Goal: Task Accomplishment & Management: Manage account settings

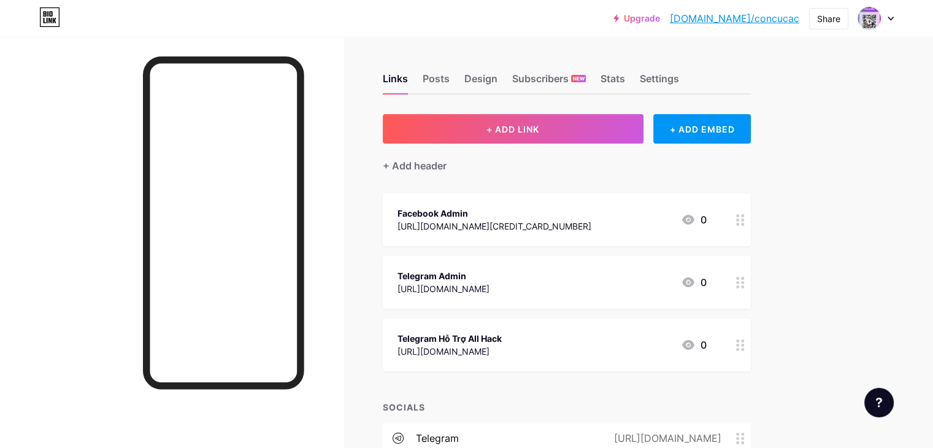
click at [745, 219] on icon at bounding box center [740, 220] width 9 height 12
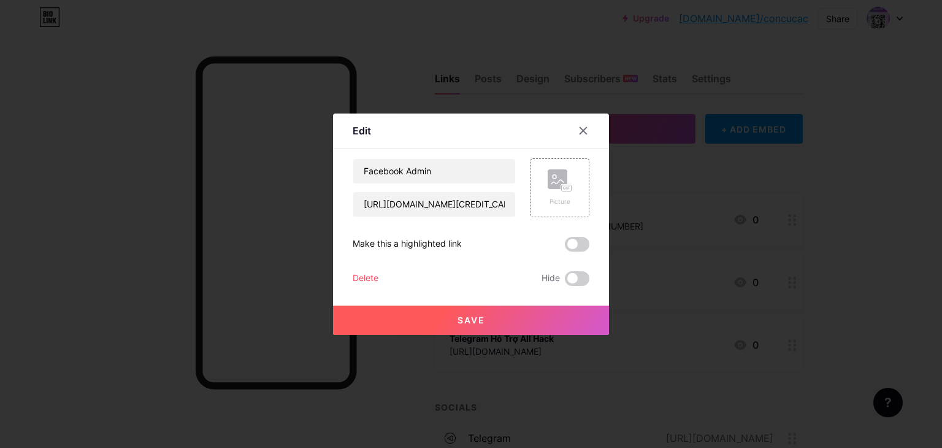
click at [360, 276] on div "Delete" at bounding box center [366, 278] width 26 height 15
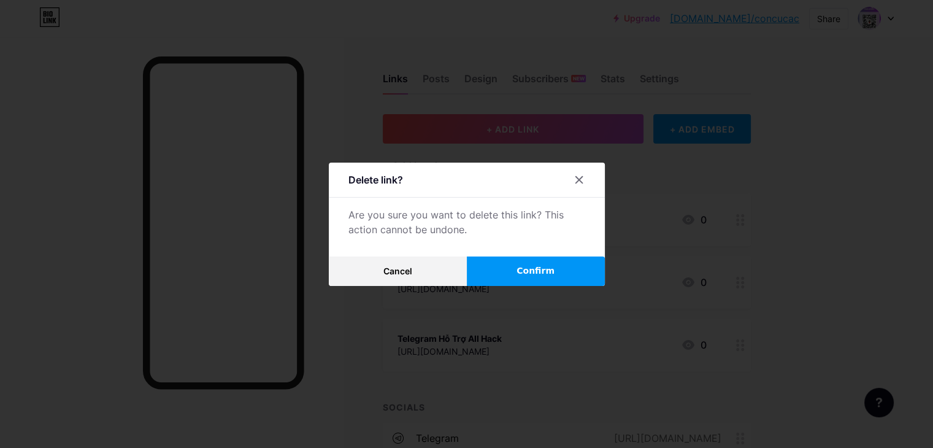
click at [542, 264] on span "Confirm" at bounding box center [536, 270] width 38 height 13
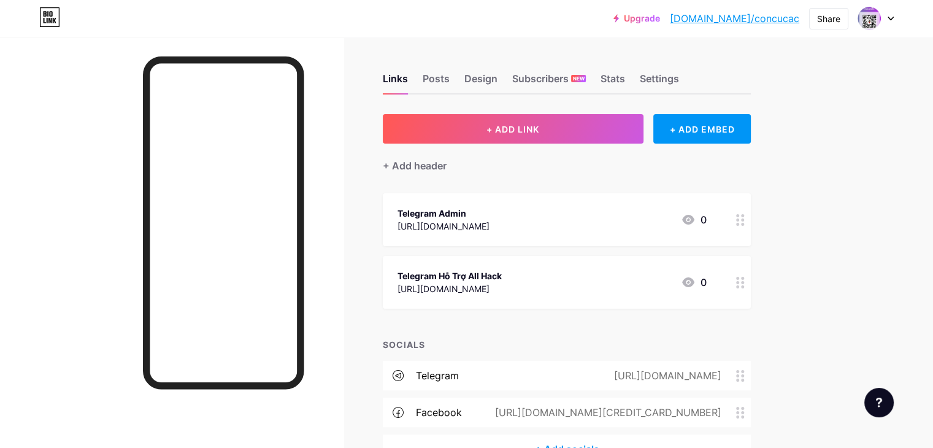
click at [744, 223] on circle at bounding box center [742, 224] width 3 height 3
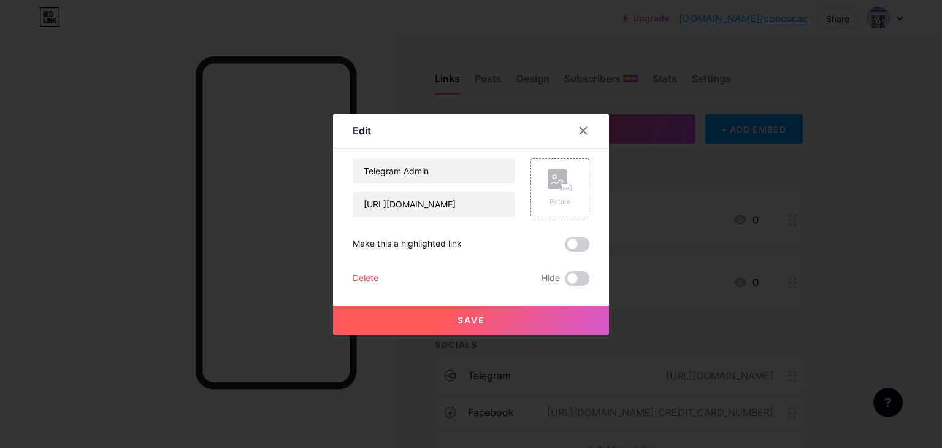
click at [359, 277] on div "Delete" at bounding box center [366, 278] width 26 height 15
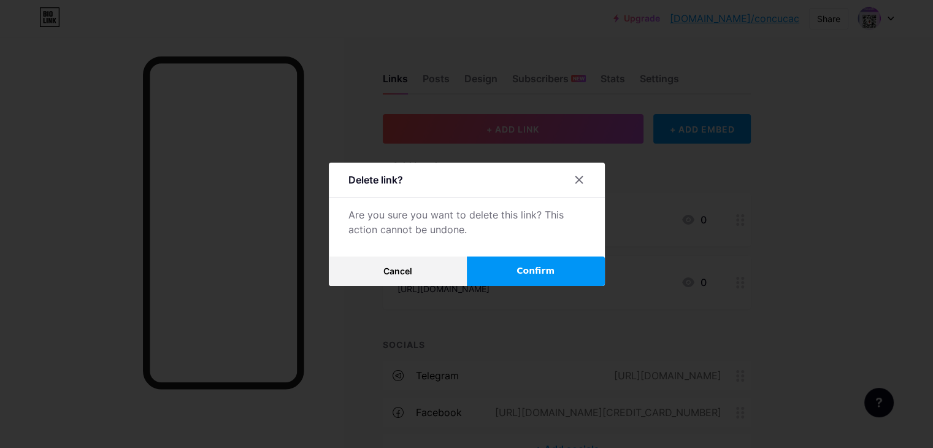
click at [545, 266] on span "Confirm" at bounding box center [536, 270] width 38 height 13
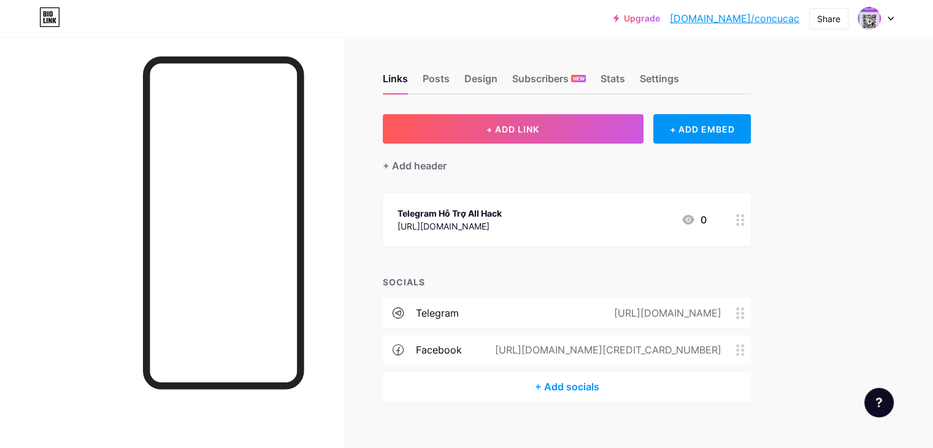
click at [739, 219] on circle at bounding box center [737, 219] width 3 height 3
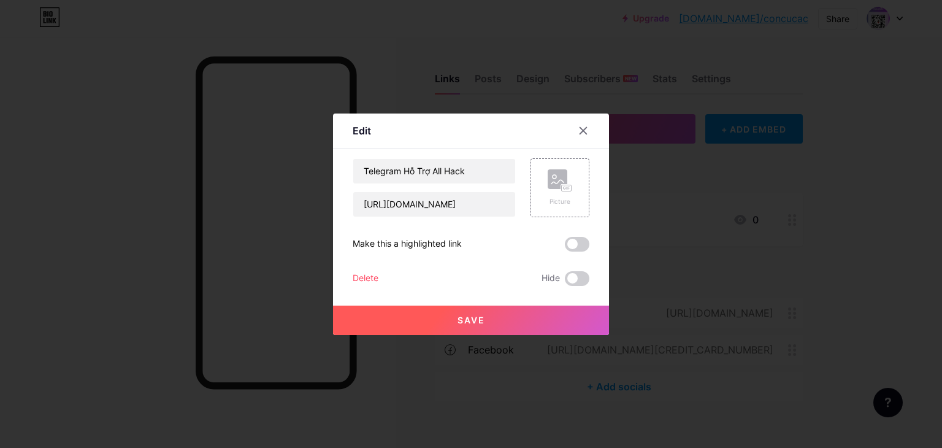
click at [356, 279] on div "Delete" at bounding box center [366, 278] width 26 height 15
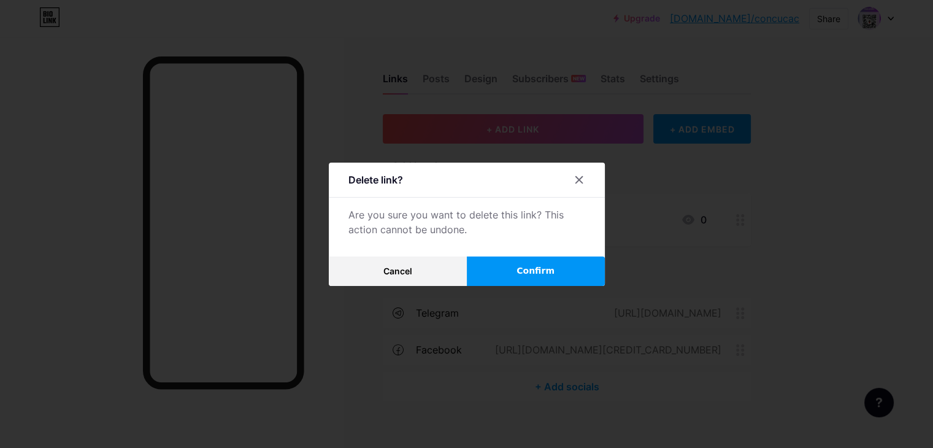
click at [528, 272] on span "Confirm" at bounding box center [536, 270] width 38 height 13
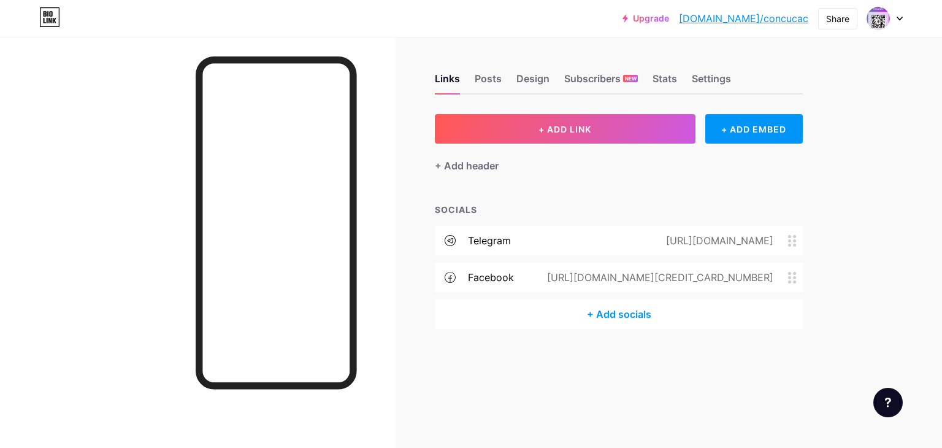
click at [798, 275] on span at bounding box center [795, 278] width 15 height 12
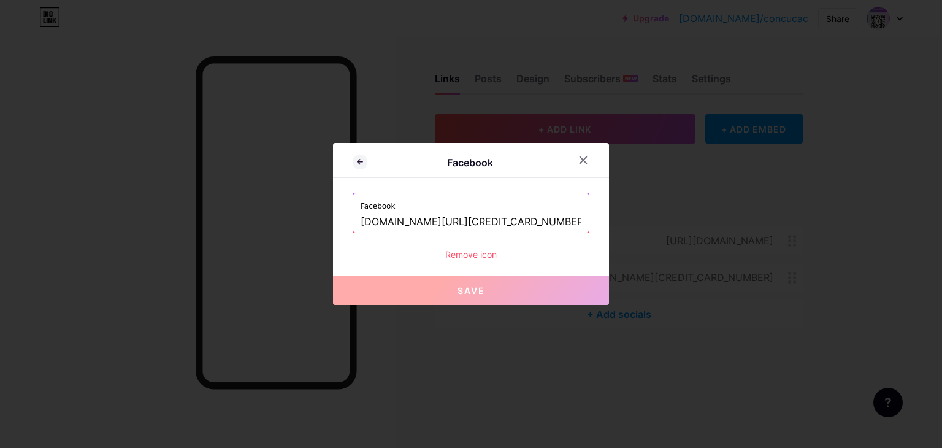
click at [469, 253] on div "Remove icon" at bounding box center [471, 254] width 237 height 13
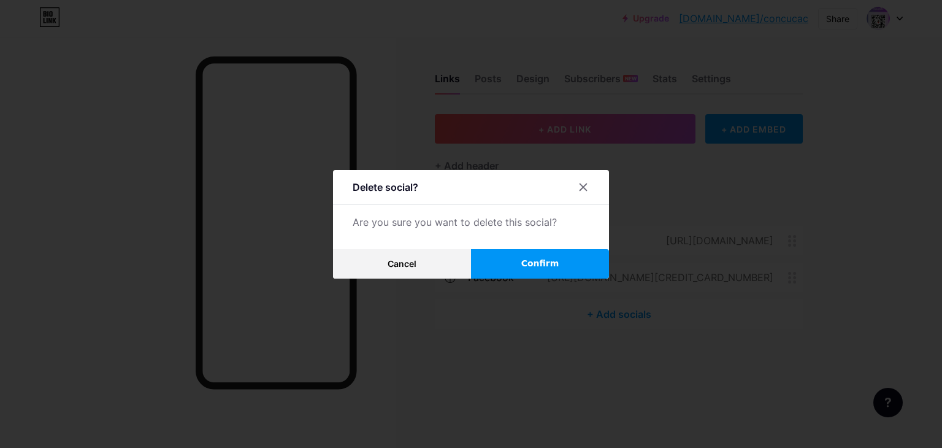
click at [512, 266] on button "Confirm" at bounding box center [540, 263] width 138 height 29
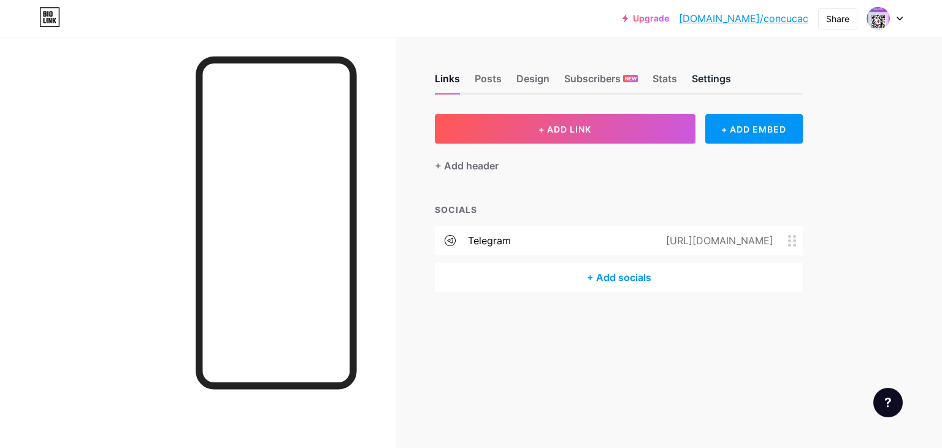
click at [712, 72] on div "Settings" at bounding box center [711, 82] width 39 height 22
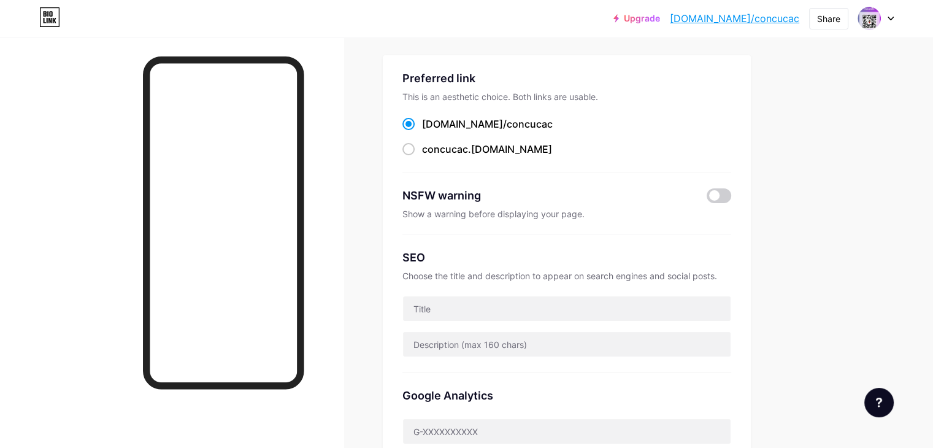
scroll to position [368, 0]
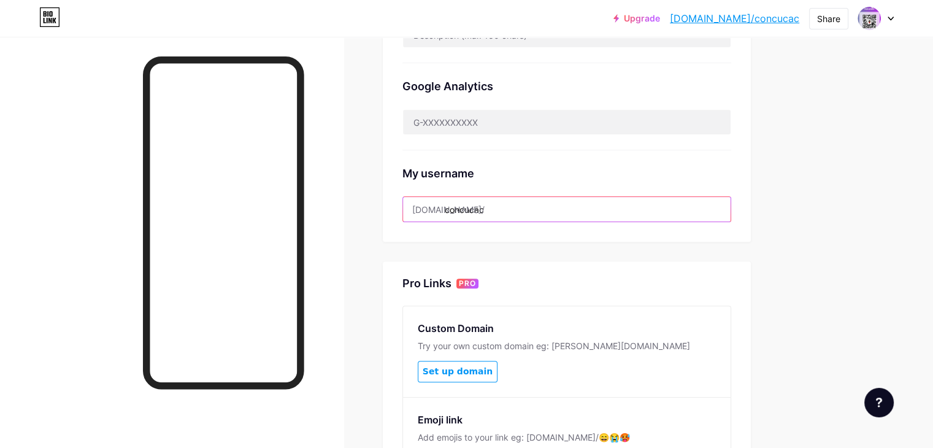
click at [596, 210] on input "concucac" at bounding box center [567, 209] width 328 height 25
drag, startPoint x: 596, startPoint y: 210, endPoint x: 479, endPoint y: 216, distance: 117.4
click at [479, 216] on input "concucac" at bounding box center [567, 209] width 328 height 25
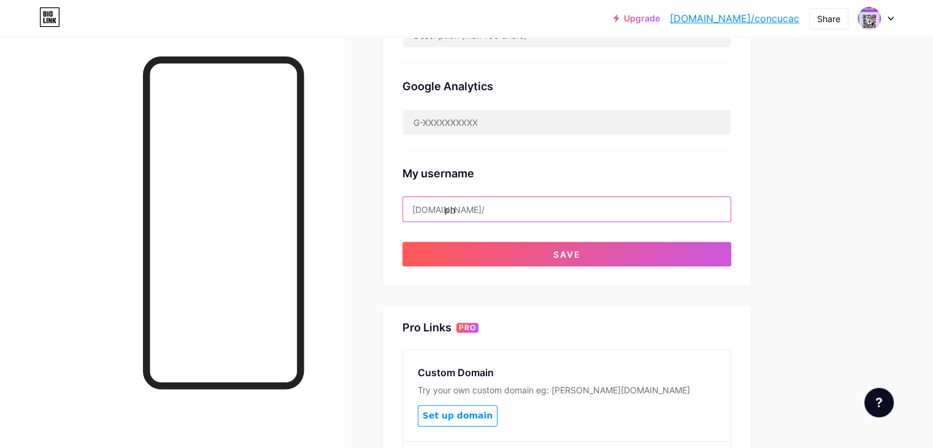
type input "p"
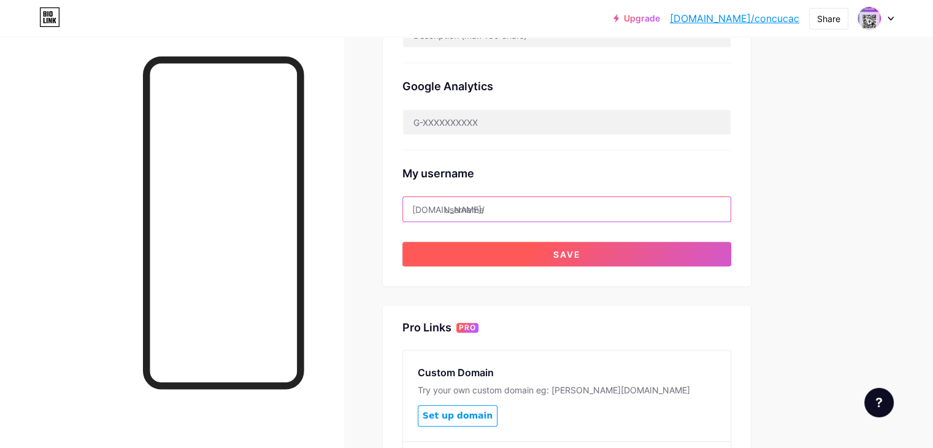
paste input "nextgencrew"
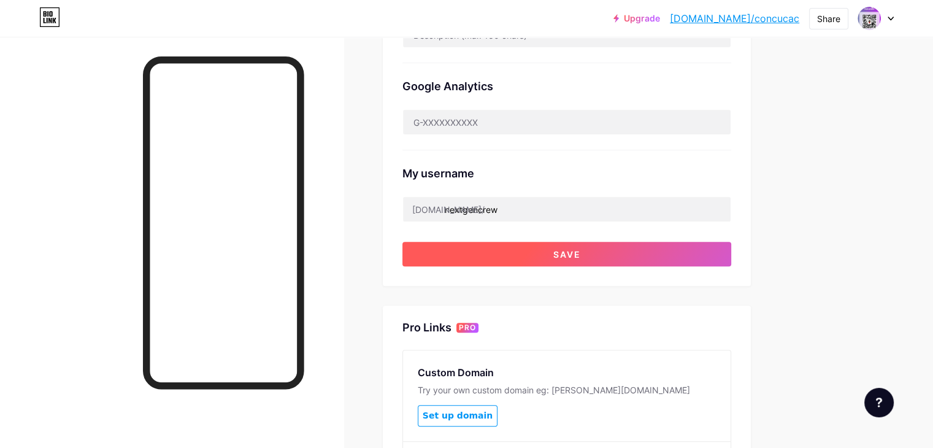
click at [581, 249] on span "Save" at bounding box center [567, 254] width 28 height 10
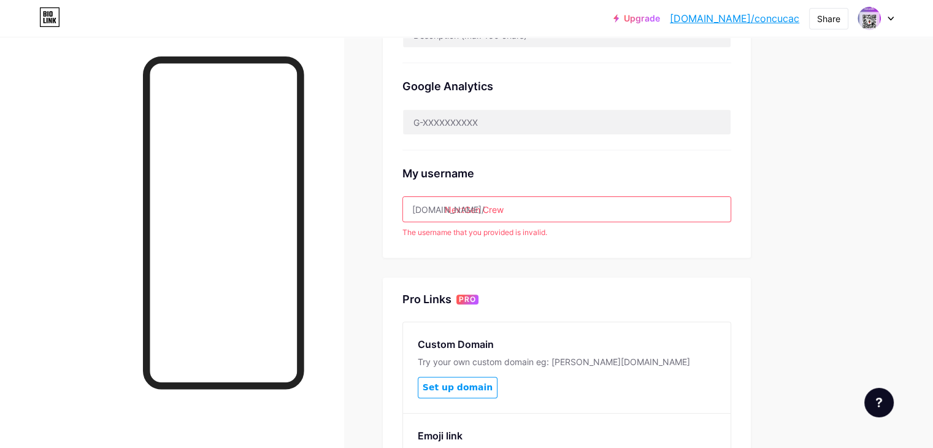
click at [534, 207] on input "NextGen Crew" at bounding box center [567, 209] width 328 height 25
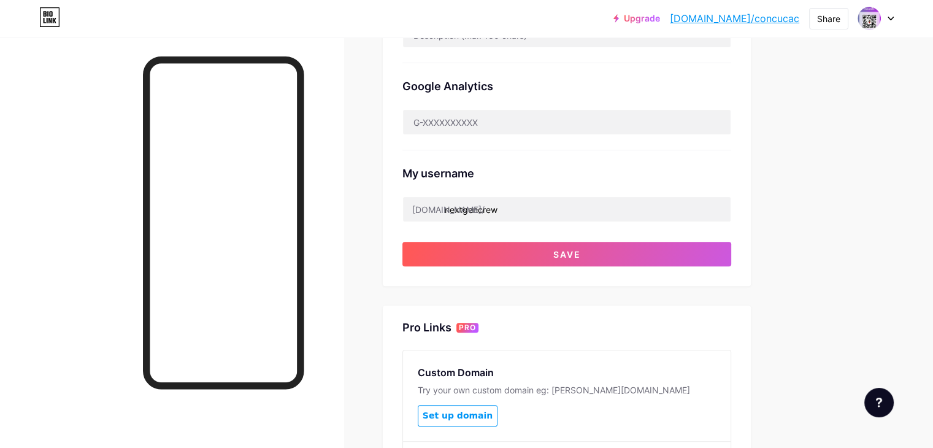
click at [547, 239] on div "Preferred link This is an aesthetic choice. Both links are usable. [DOMAIN_NAME…" at bounding box center [566, 14] width 329 height 506
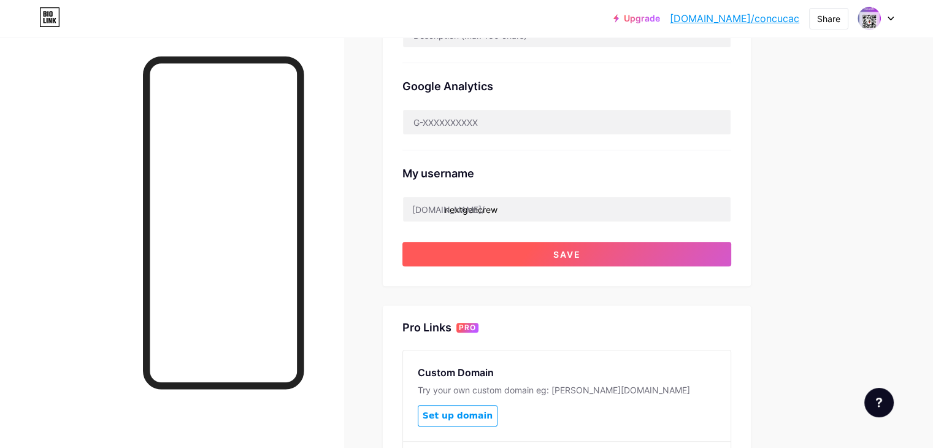
type input "NextGenCrew"
click at [547, 256] on button "Save" at bounding box center [566, 254] width 329 height 25
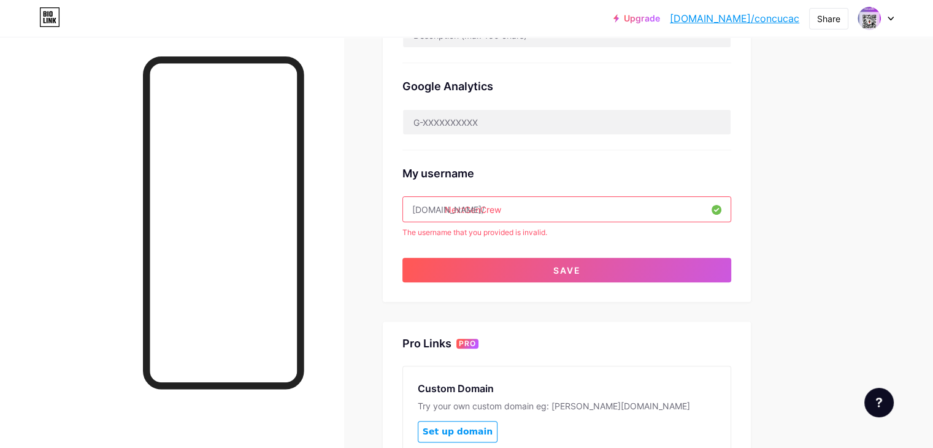
drag, startPoint x: 635, startPoint y: 206, endPoint x: 425, endPoint y: 202, distance: 210.5
click at [425, 202] on div "Links Posts Design Subscribers NEW Stats Settings Preferred link This is an aes…" at bounding box center [401, 161] width 803 height 984
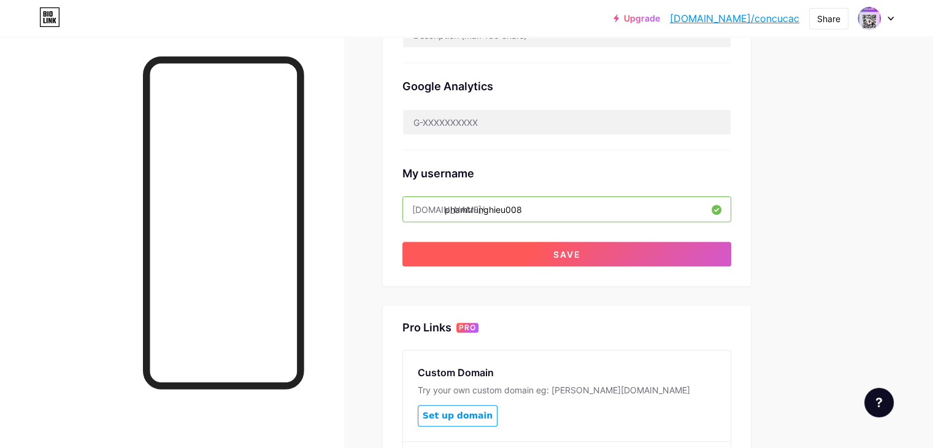
type input "phamtrunghieu008"
click at [622, 242] on button "Save" at bounding box center [566, 254] width 329 height 25
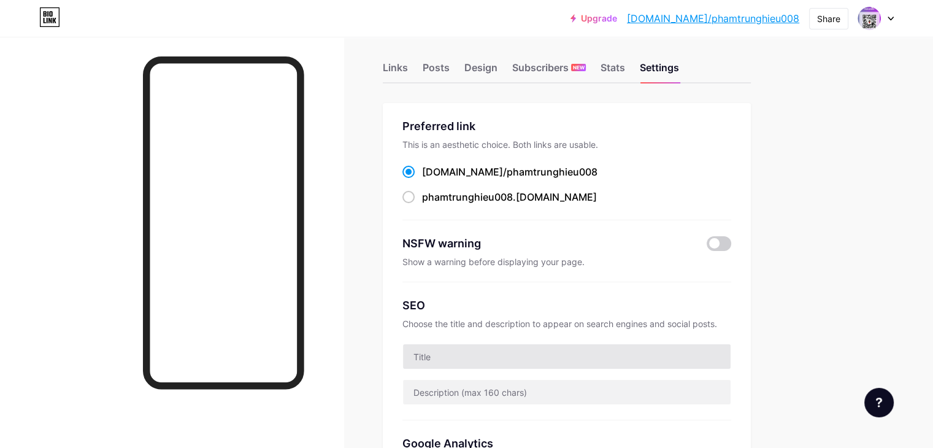
scroll to position [0, 0]
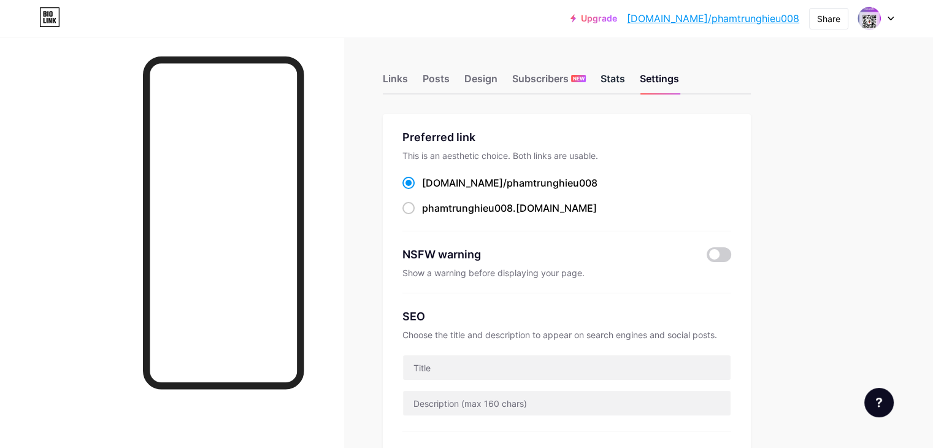
click at [625, 88] on div "Stats" at bounding box center [613, 82] width 25 height 22
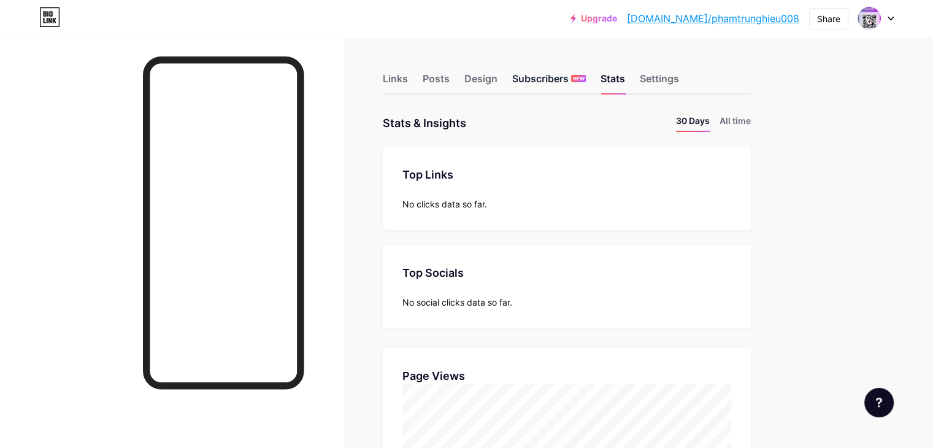
click at [585, 81] on span "NEW" at bounding box center [579, 78] width 12 height 7
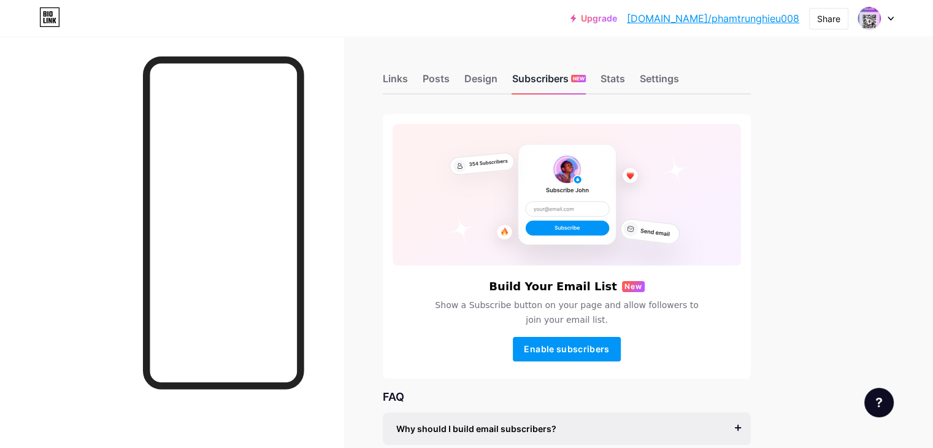
click at [568, 77] on div "Subscribers NEW" at bounding box center [549, 82] width 74 height 22
click at [498, 83] on div "Design" at bounding box center [480, 82] width 33 height 22
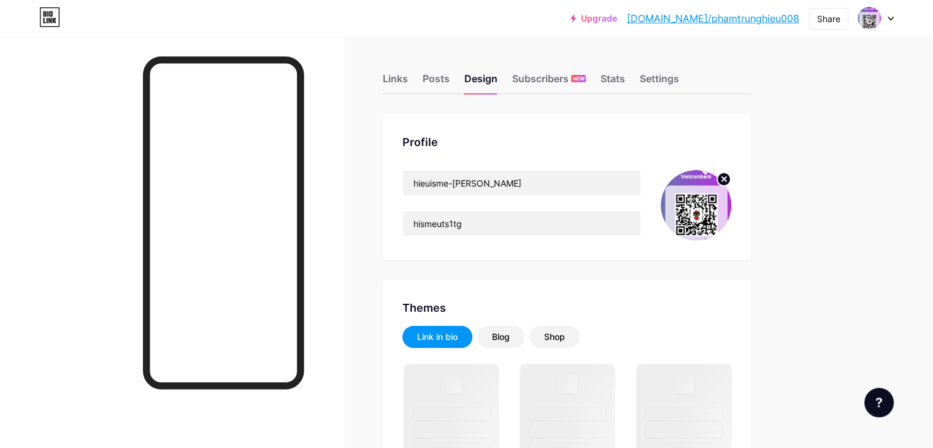
click at [731, 175] on circle at bounding box center [723, 178] width 13 height 13
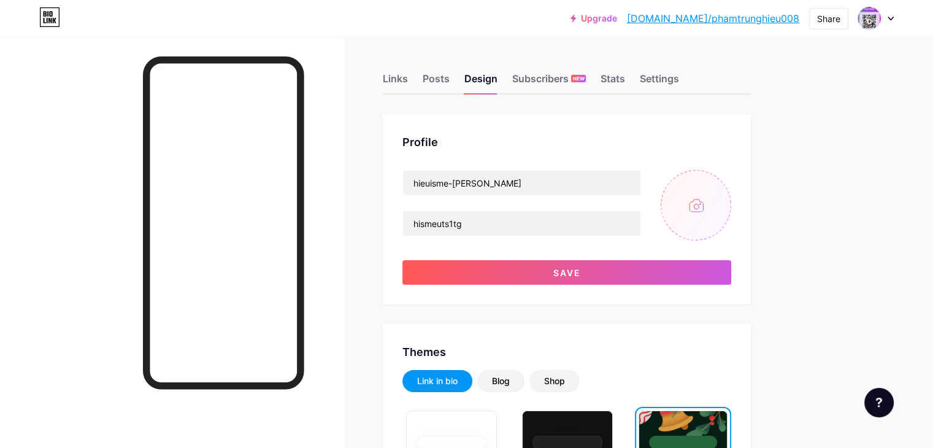
click at [731, 214] on input "file" at bounding box center [696, 205] width 71 height 71
type input "C:\fakepath\ChatGPT Image 15_00_35 16 thg 8, 2025.png"
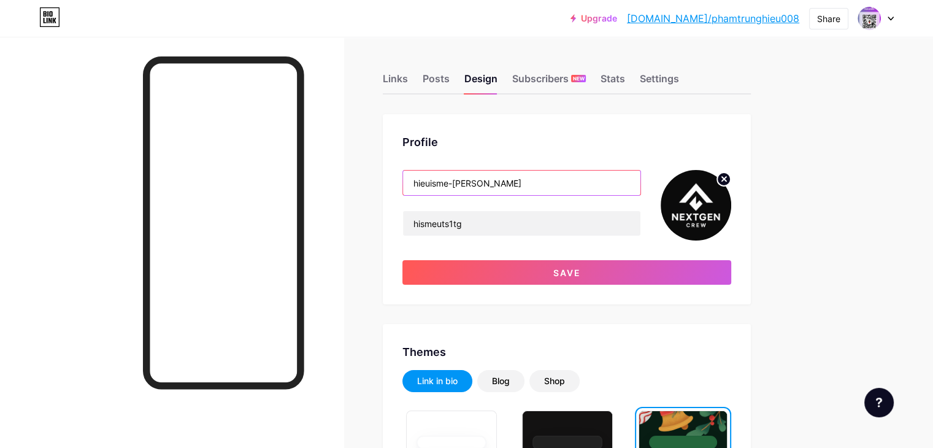
drag, startPoint x: 616, startPoint y: 183, endPoint x: 136, endPoint y: 177, distance: 480.4
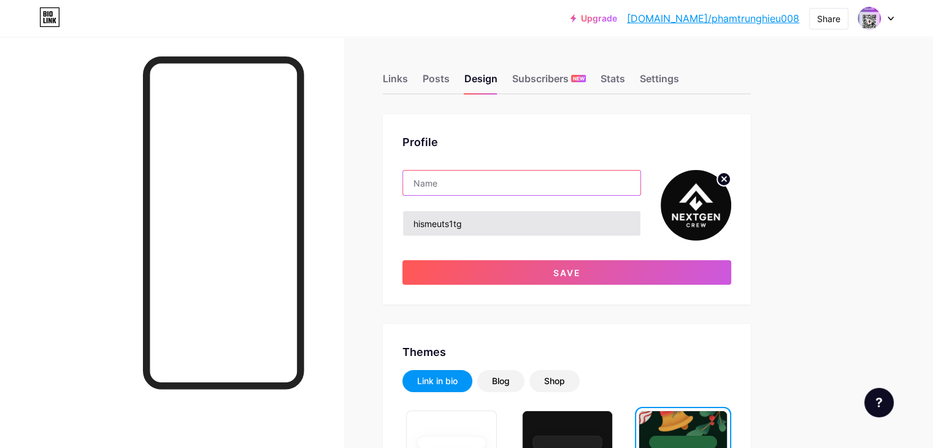
paste input "NextGen Crew"
type input "NextGen Crew"
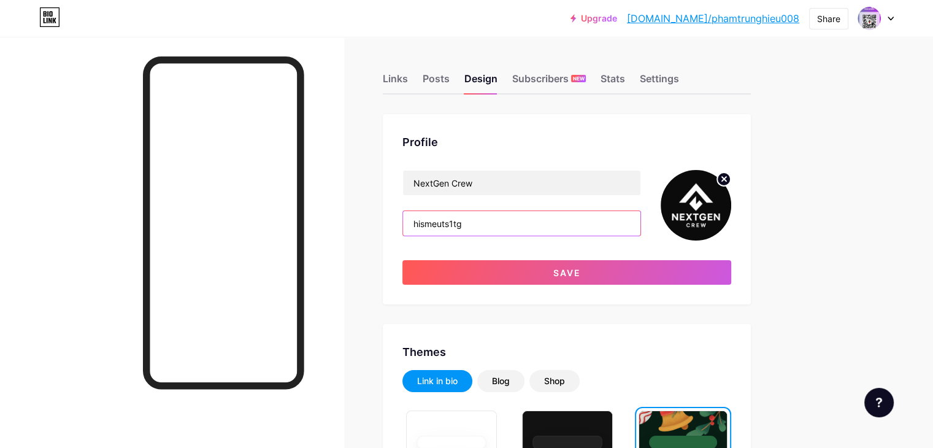
drag, startPoint x: 578, startPoint y: 220, endPoint x: 422, endPoint y: 239, distance: 156.9
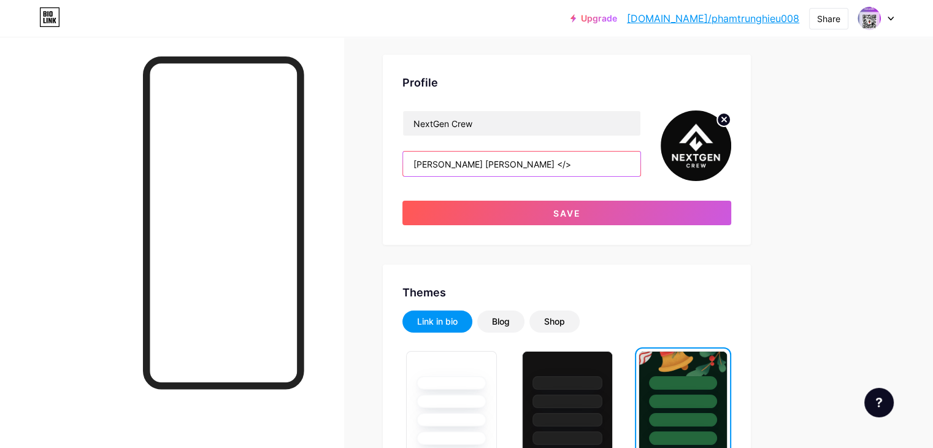
scroll to position [61, 0]
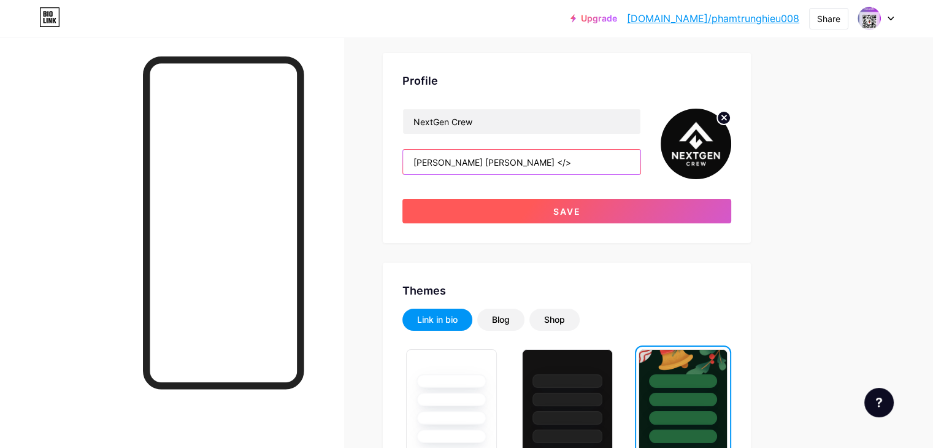
type input "[PERSON_NAME] [PERSON_NAME] </>"
click at [571, 221] on button "Save" at bounding box center [566, 211] width 329 height 25
